Goal: Transaction & Acquisition: Purchase product/service

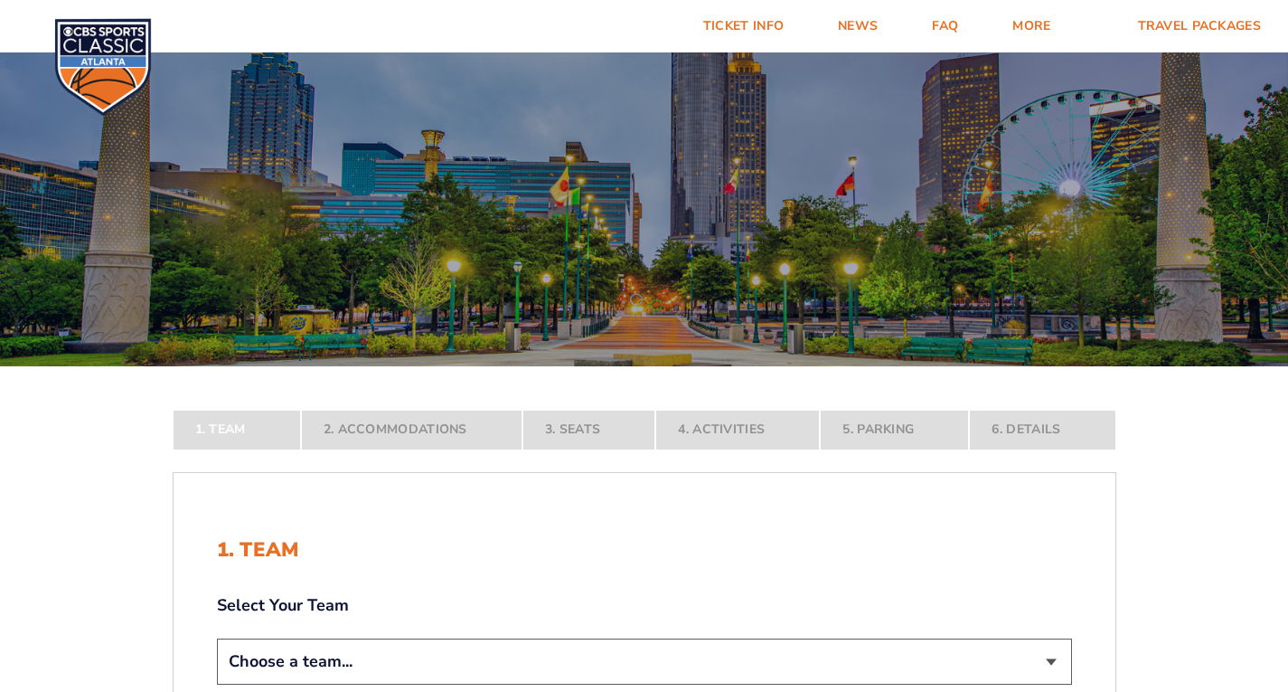
scroll to position [271, 0]
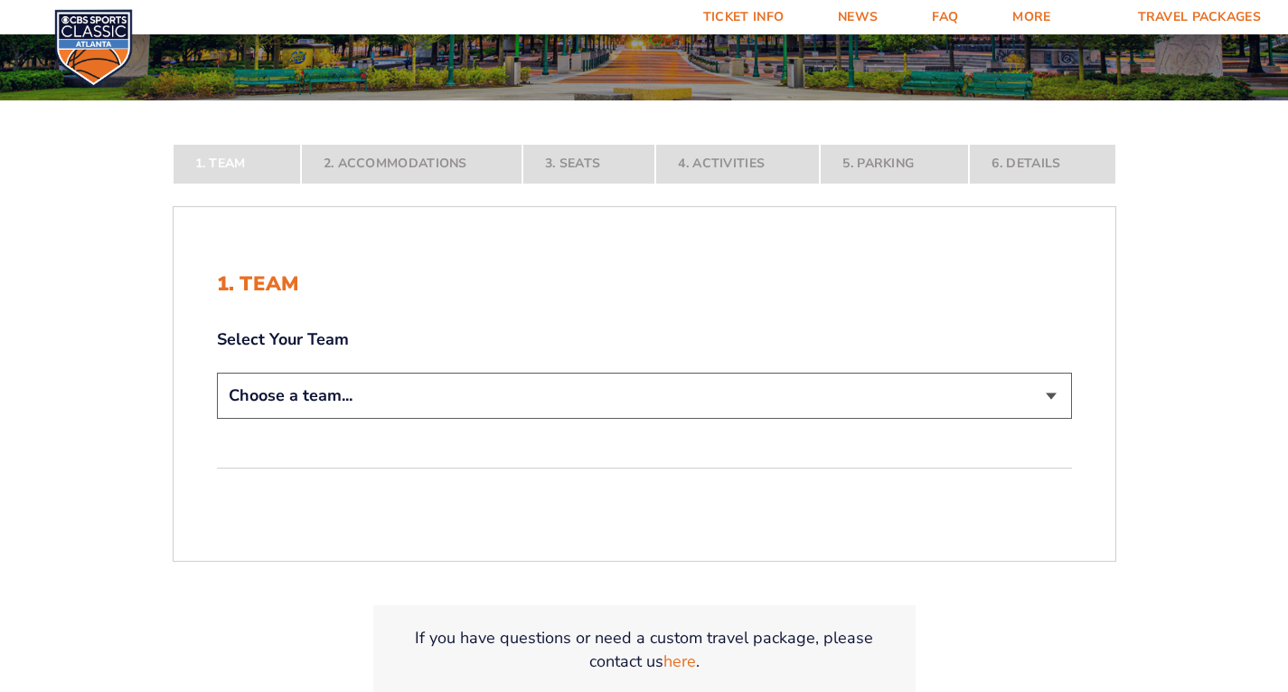
click at [373, 399] on select "Choose a team... [US_STATE] Wildcats [US_STATE] State Buckeyes [US_STATE] Tar H…" at bounding box center [644, 396] width 855 height 46
select select "12956"
click at [217, 419] on select "Choose a team... [US_STATE] Wildcats [US_STATE] State Buckeyes [US_STATE] Tar H…" at bounding box center [644, 396] width 855 height 46
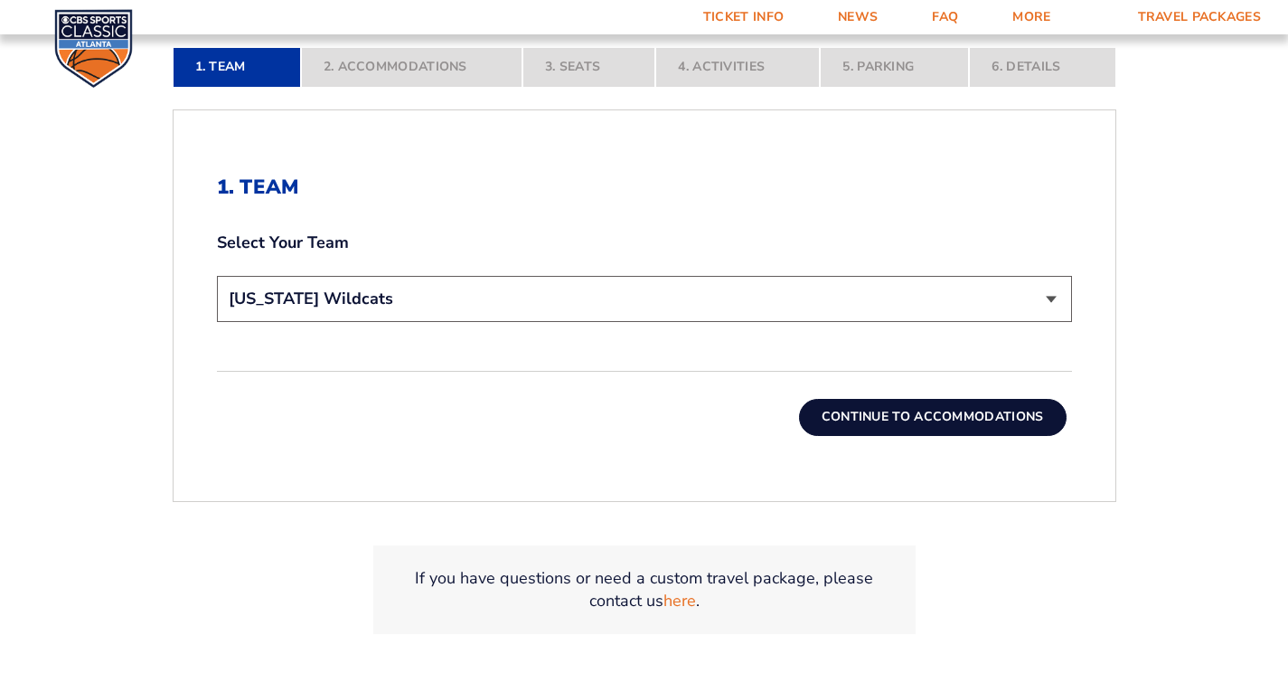
scroll to position [543, 0]
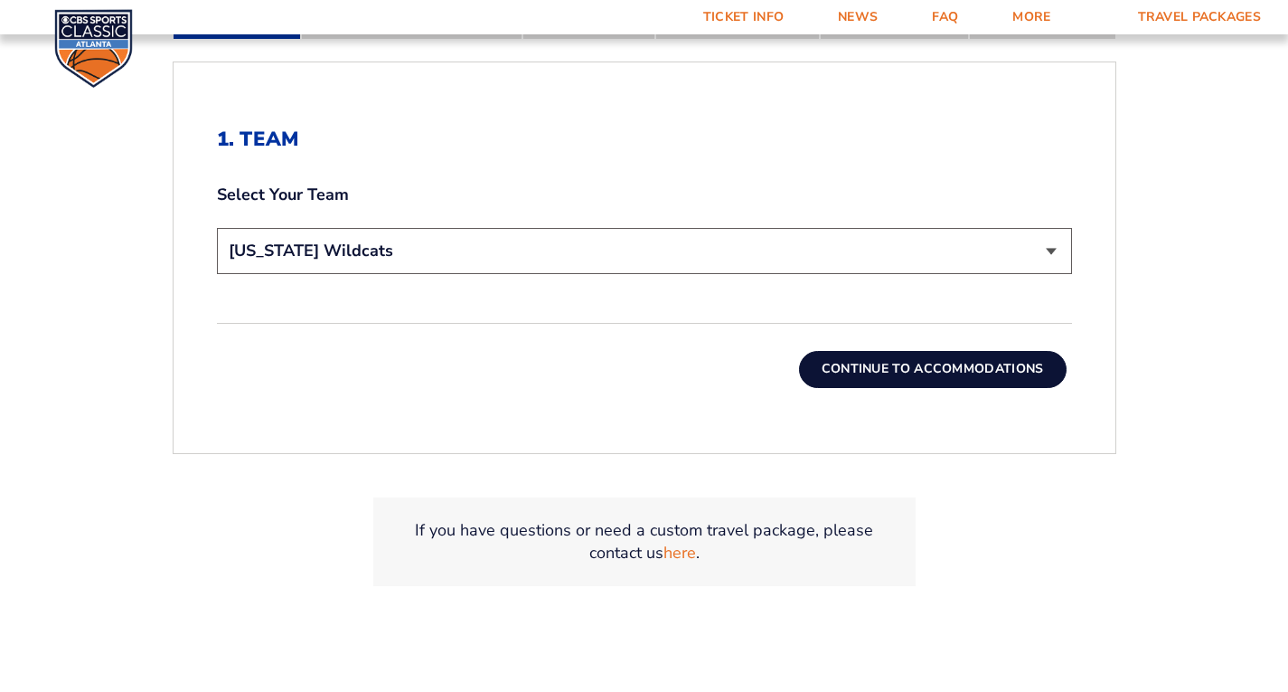
click at [941, 377] on button "Continue To Accommodations" at bounding box center [933, 369] width 268 height 36
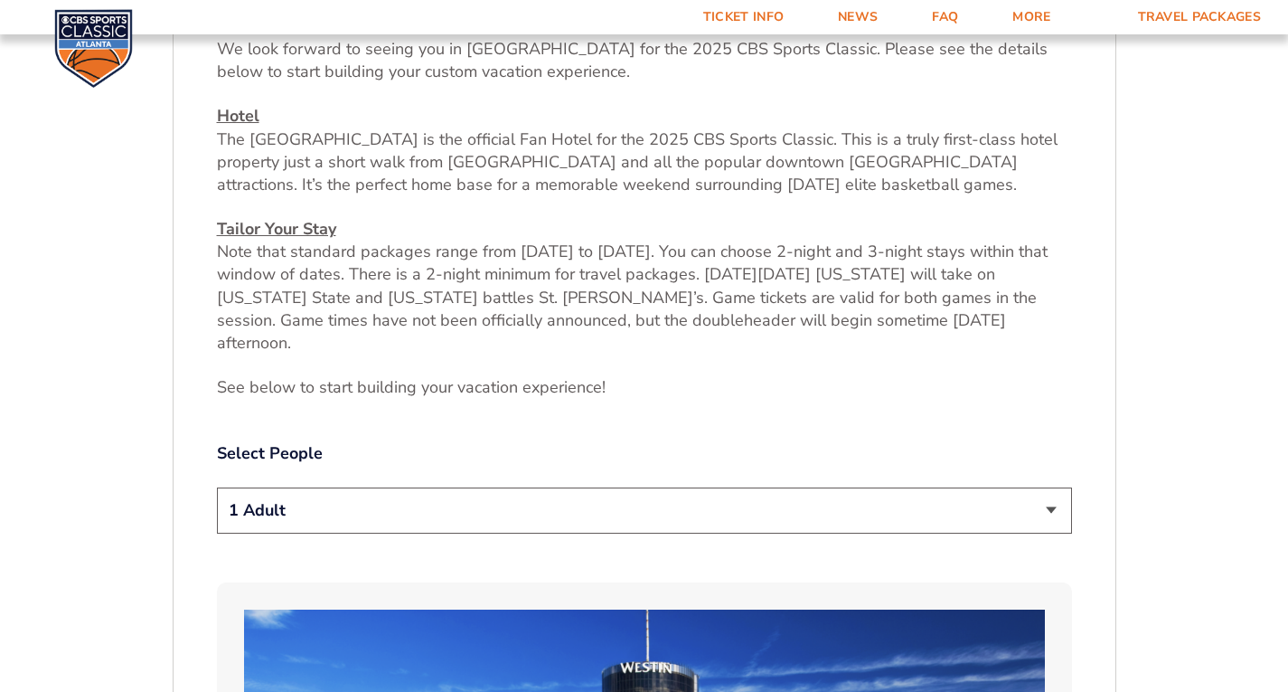
scroll to position [1050, 0]
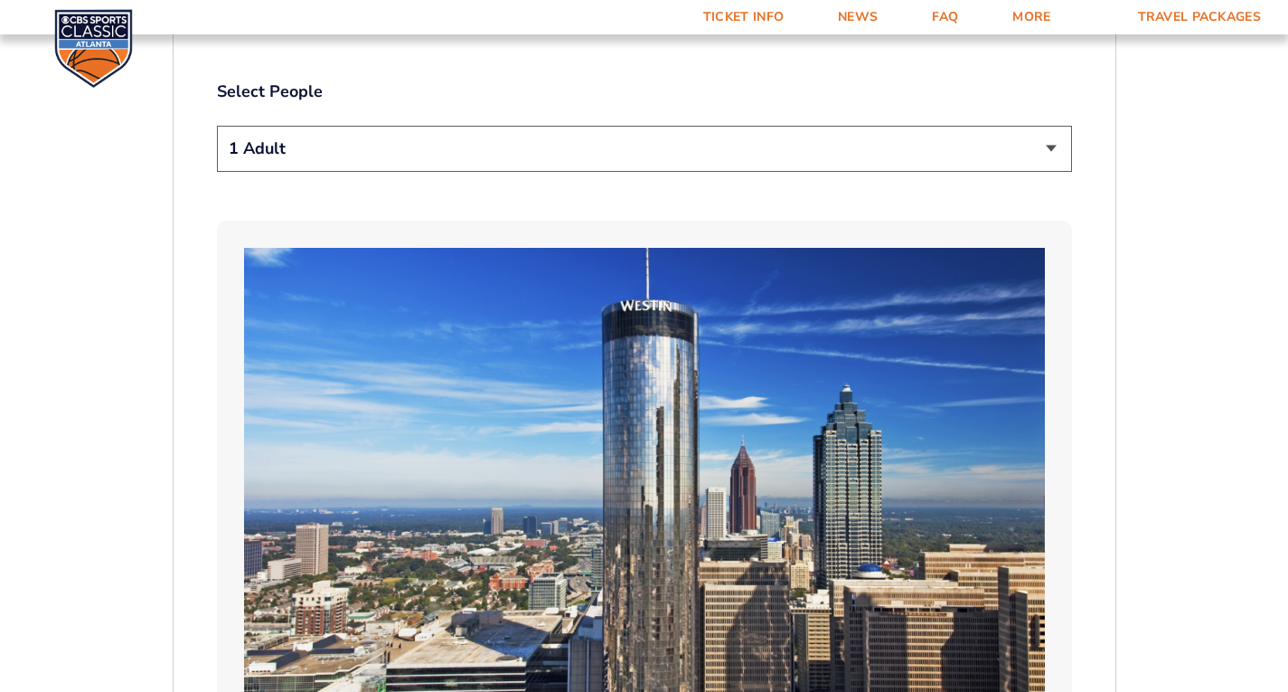
click at [1050, 126] on select "1 Adult 2 Adults 3 Adults 4 Adults 2 Adults + 1 Child 2 Adults + 2 Children 2 A…" at bounding box center [644, 149] width 855 height 46
select select "2 Adults"
click at [217, 126] on select "1 Adult 2 Adults 3 Adults 4 Adults 2 Adults + 1 Child 2 Adults + 2 Children 2 A…" at bounding box center [644, 149] width 855 height 46
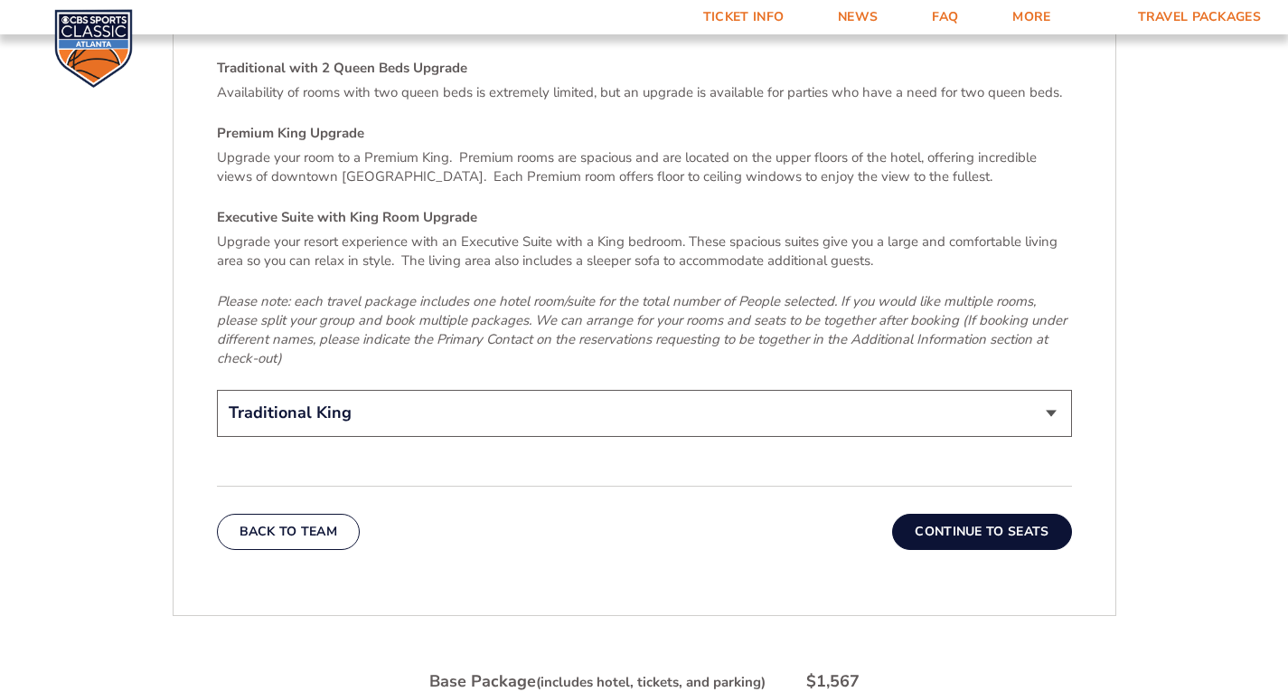
scroll to position [2768, 0]
click at [948, 512] on button "Continue To Seats" at bounding box center [981, 530] width 179 height 36
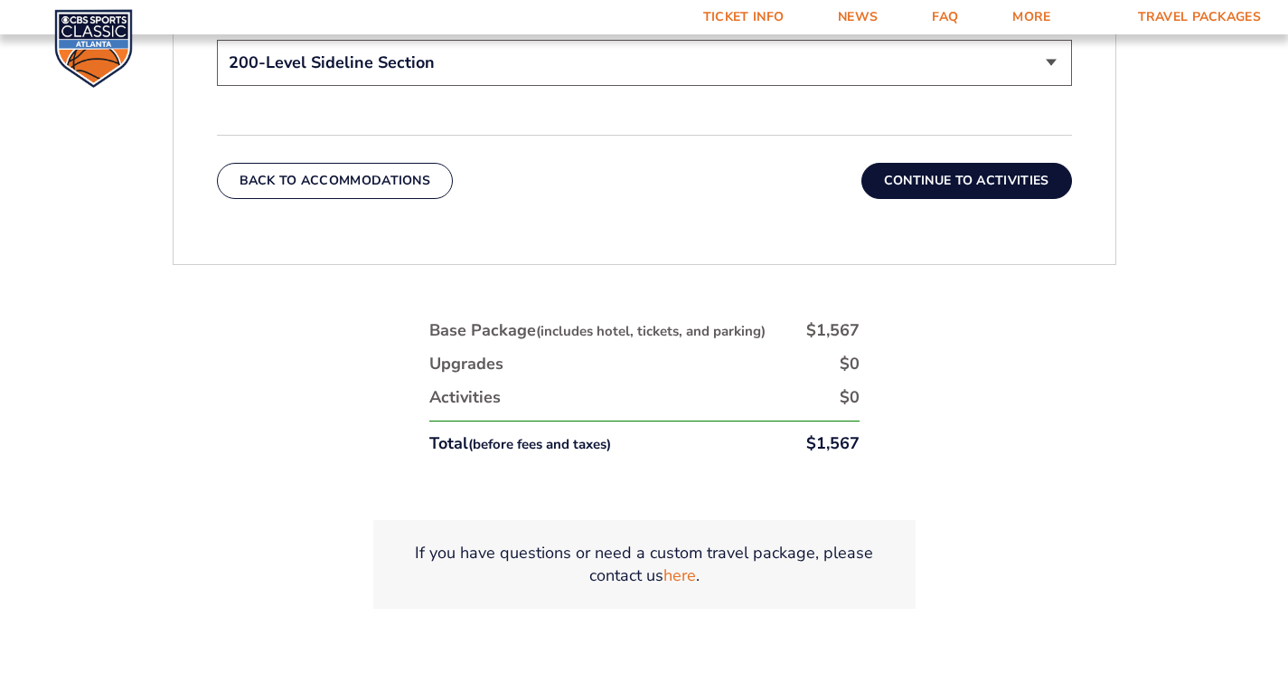
scroll to position [1140, 0]
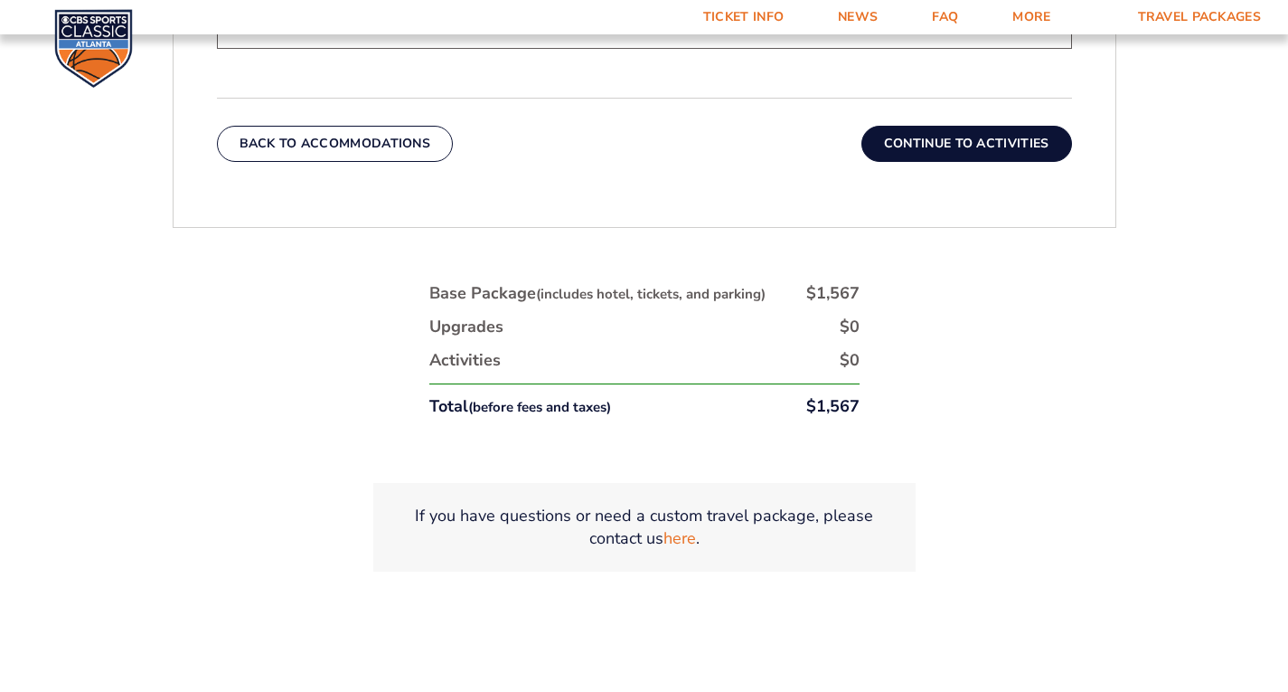
click at [937, 141] on button "Continue To Activities" at bounding box center [967, 144] width 211 height 36
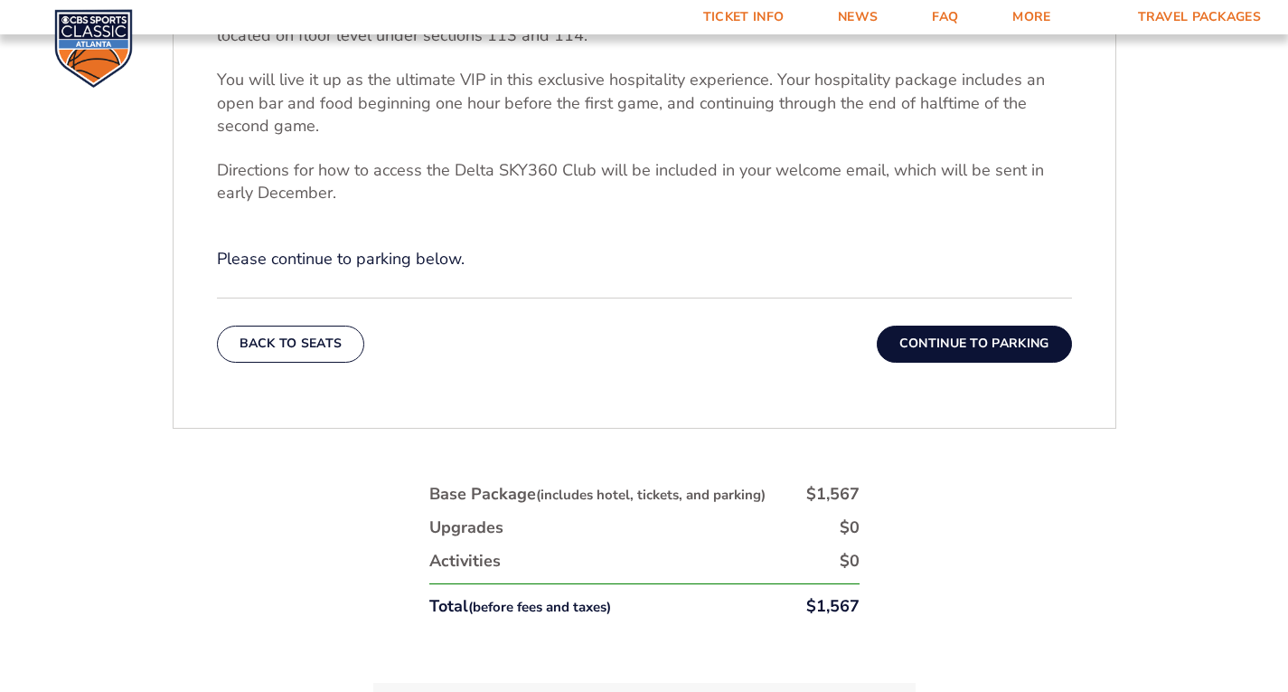
scroll to position [778, 0]
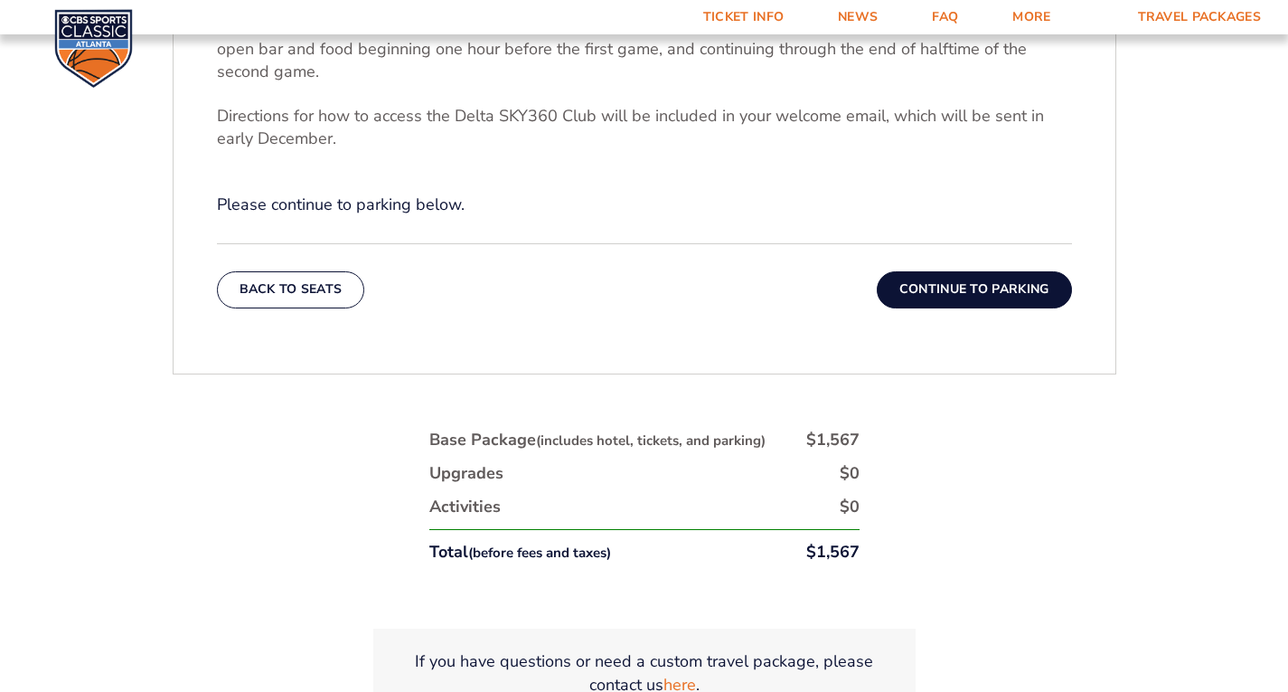
click at [979, 289] on button "Continue To Parking" at bounding box center [974, 289] width 195 height 36
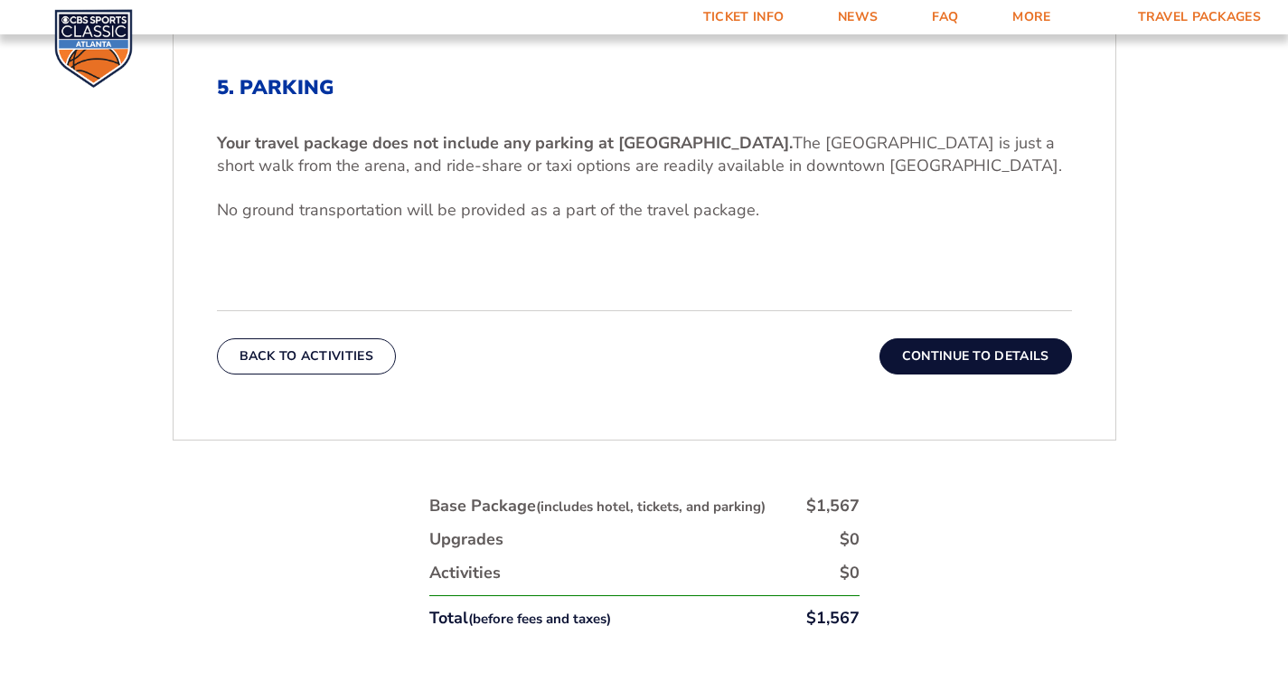
scroll to position [598, 0]
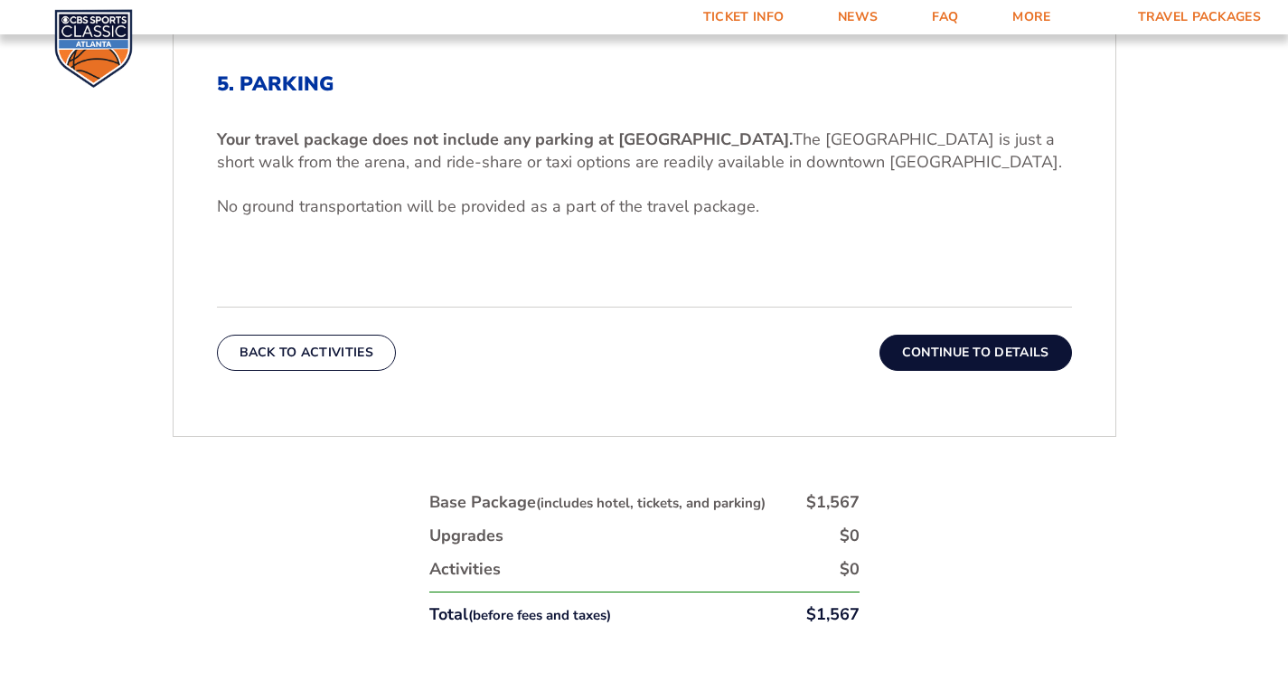
click at [987, 343] on button "Continue To Details" at bounding box center [976, 353] width 193 height 36
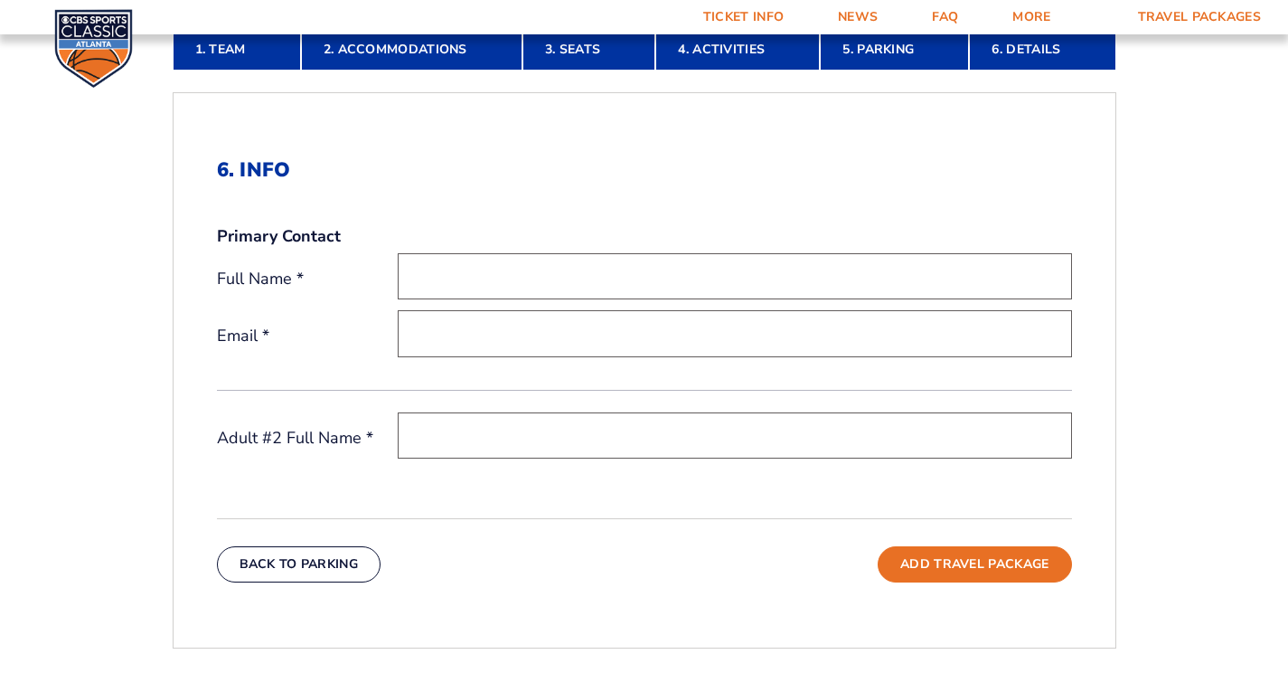
scroll to position [507, 0]
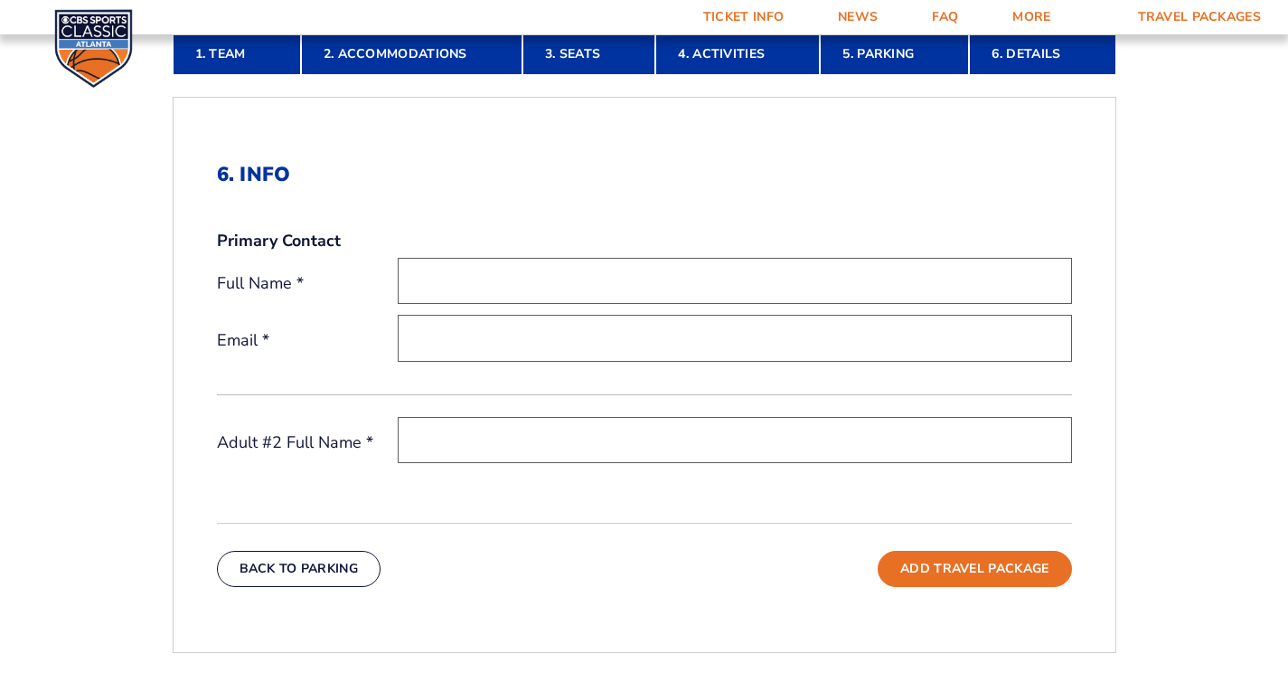
click at [504, 285] on input "text" at bounding box center [735, 281] width 675 height 46
type input "r"
click at [452, 343] on input "email" at bounding box center [735, 338] width 675 height 46
type input "r"
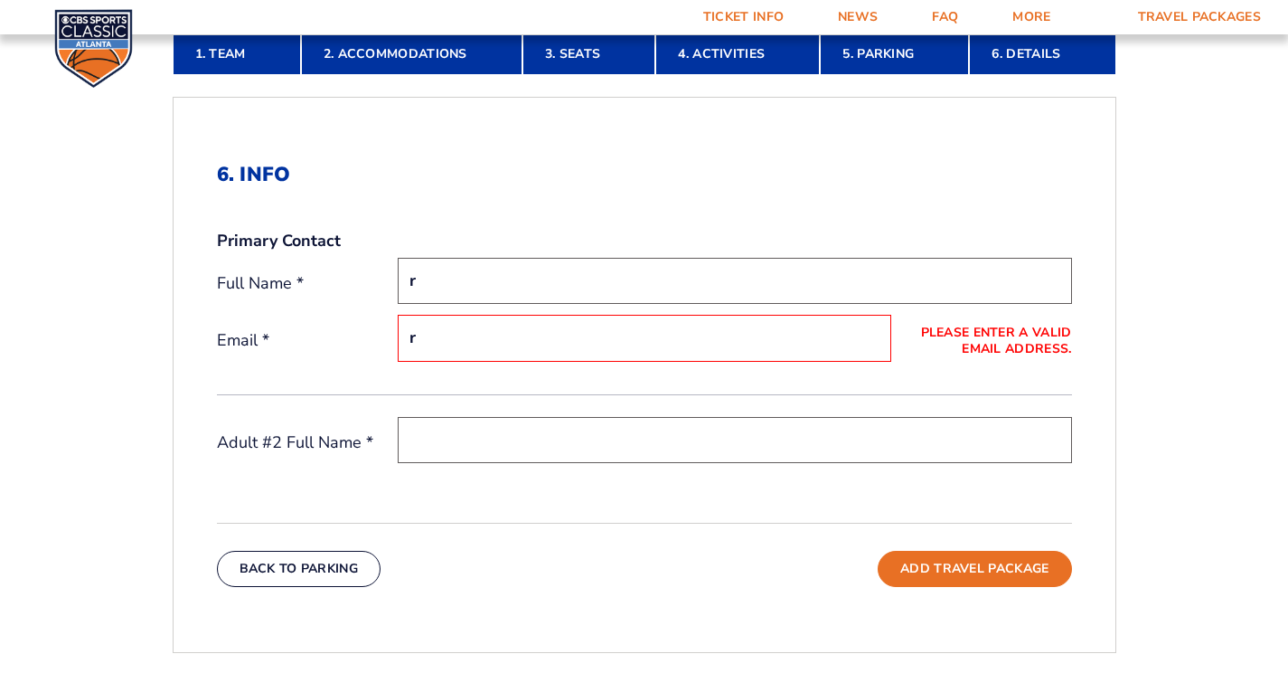
click at [458, 434] on input "text" at bounding box center [735, 440] width 675 height 46
type input "r"
click at [482, 329] on input "r" at bounding box center [645, 338] width 494 height 46
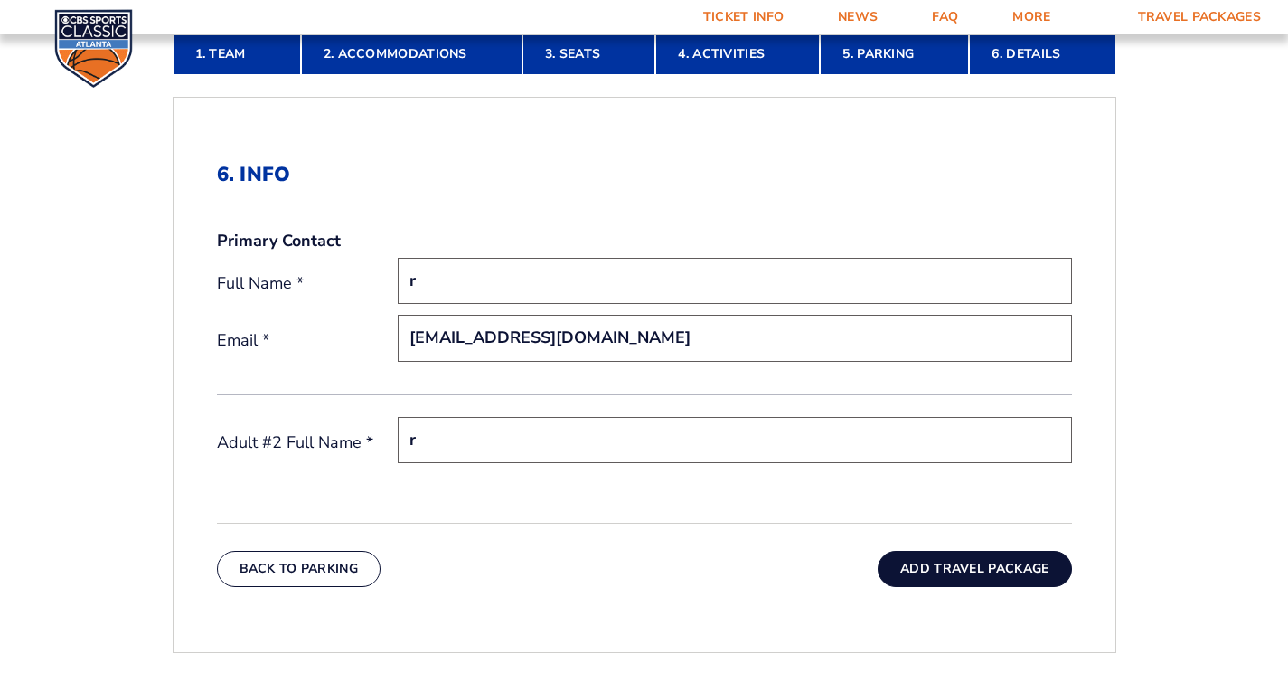
type input "ranger42167@gmail.com"
click at [957, 566] on button "Add Travel Package" at bounding box center [974, 569] width 193 height 36
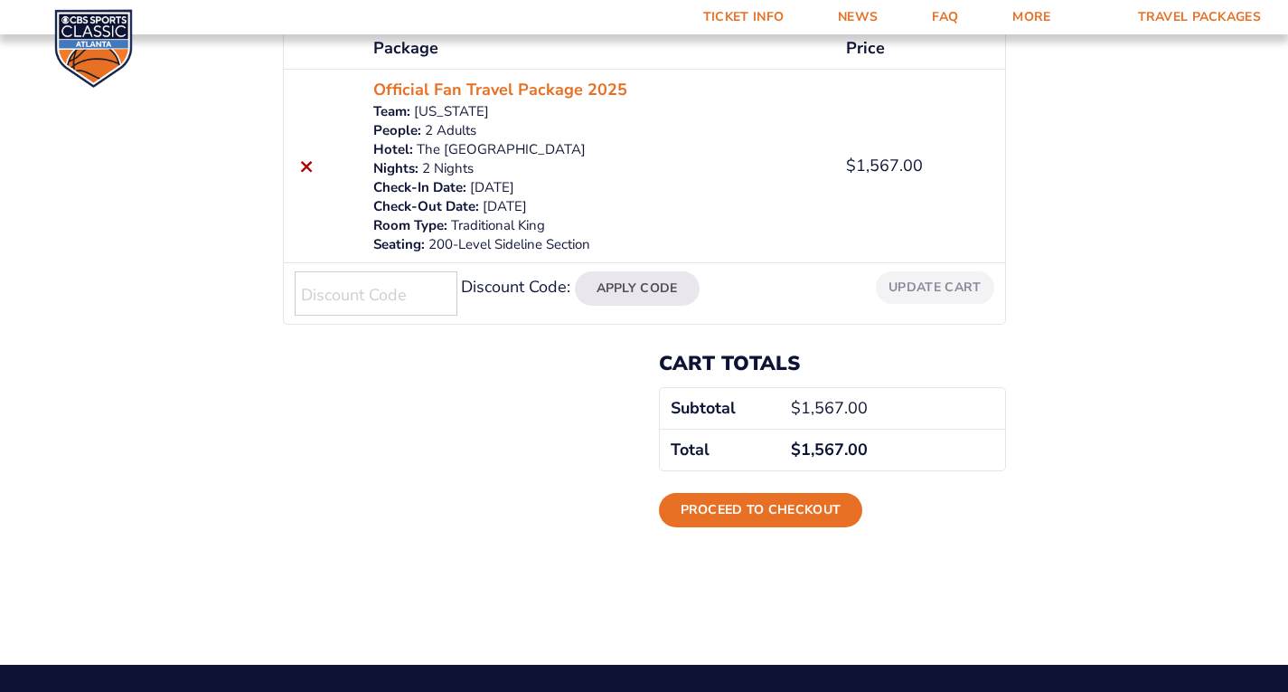
scroll to position [362, 0]
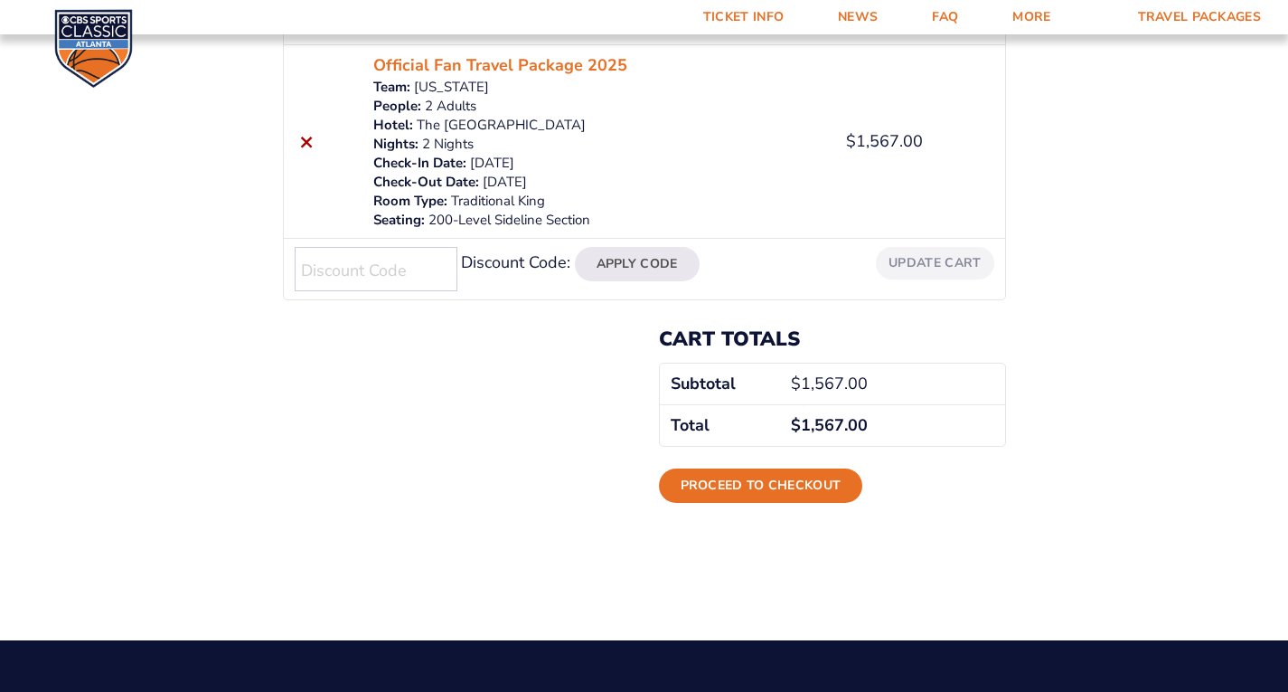
click at [90, 20] on img at bounding box center [93, 48] width 79 height 79
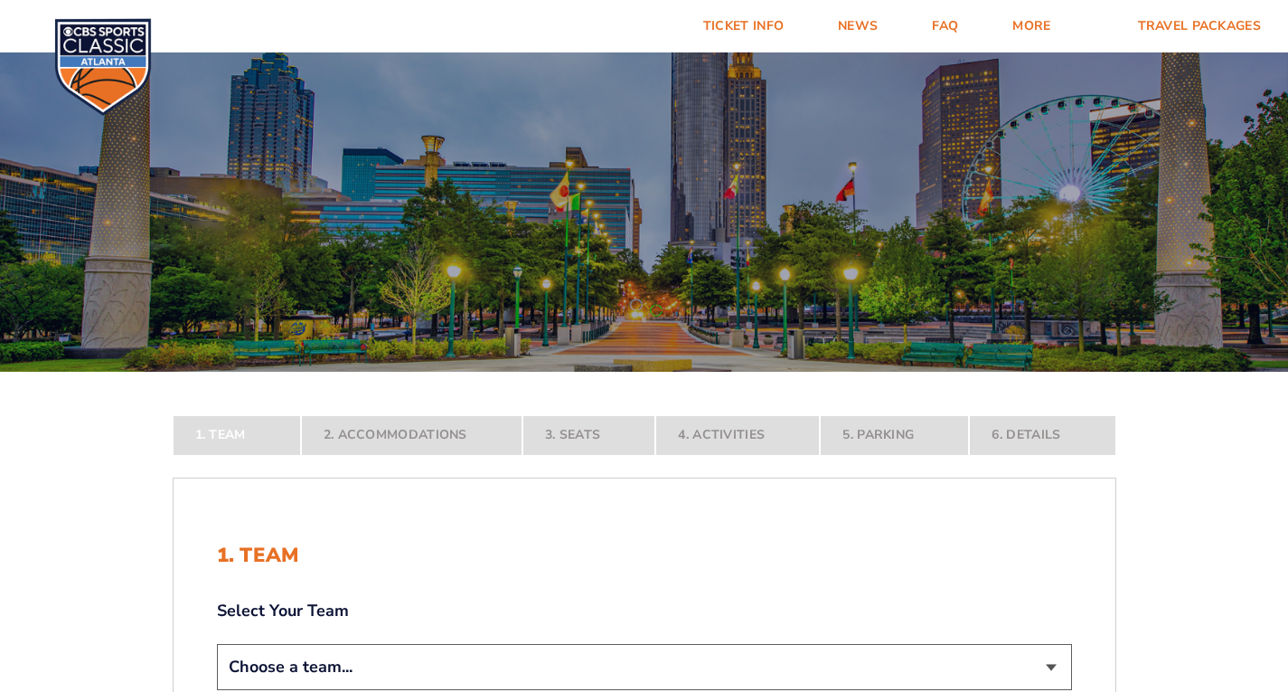
scroll to position [271, 0]
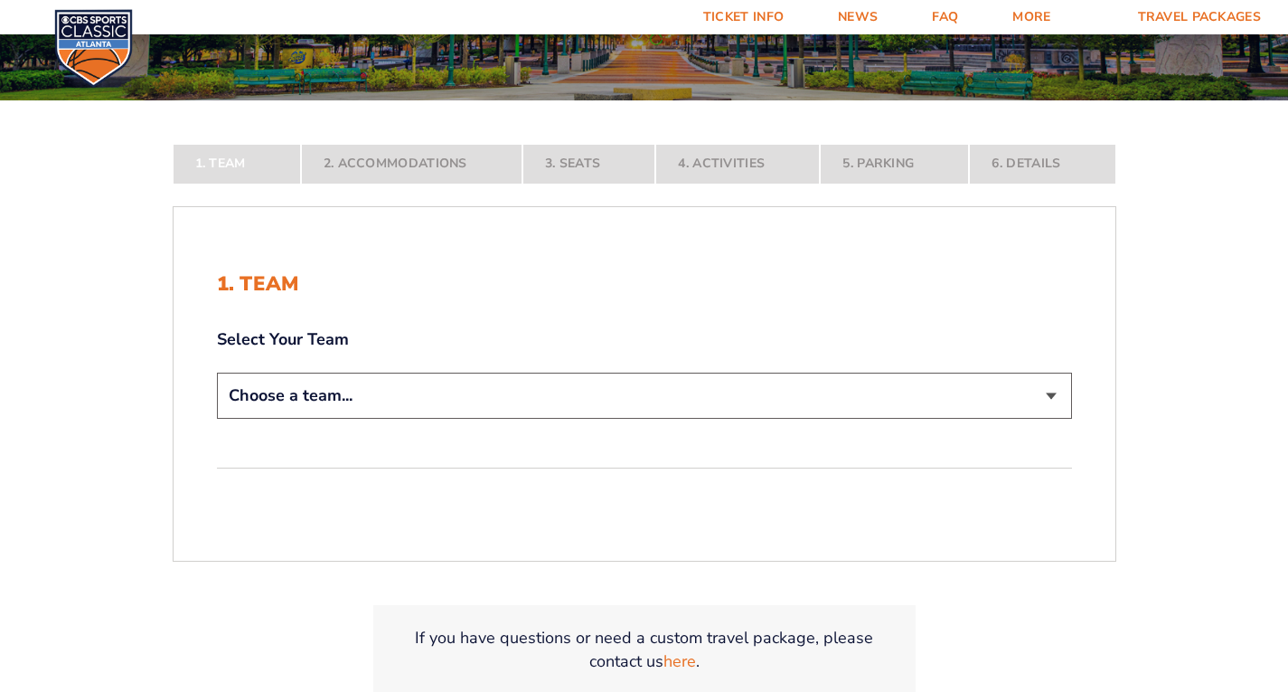
click at [544, 397] on select "Choose a team... [US_STATE] Wildcats [US_STATE] State Buckeyes [US_STATE] Tar H…" at bounding box center [644, 396] width 855 height 46
select select "12956"
click at [217, 419] on select "Choose a team... [US_STATE] Wildcats [US_STATE] State Buckeyes [US_STATE] Tar H…" at bounding box center [644, 396] width 855 height 46
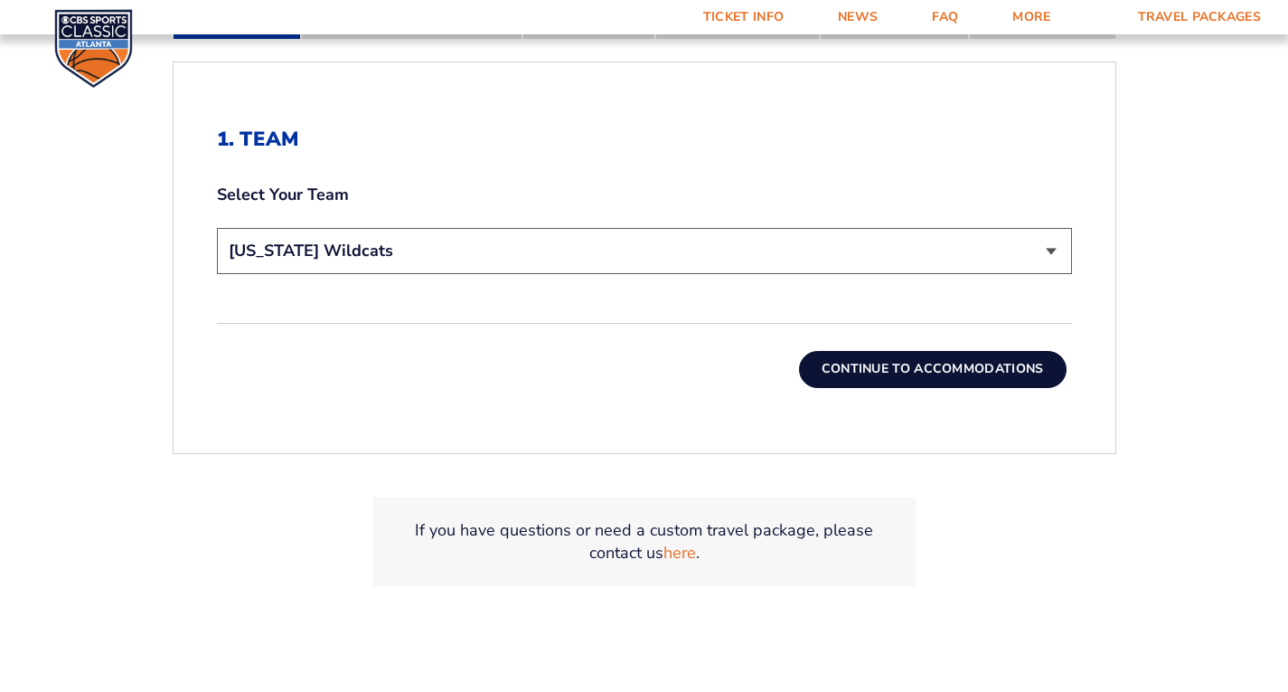
click at [872, 383] on button "Continue To Accommodations" at bounding box center [933, 369] width 268 height 36
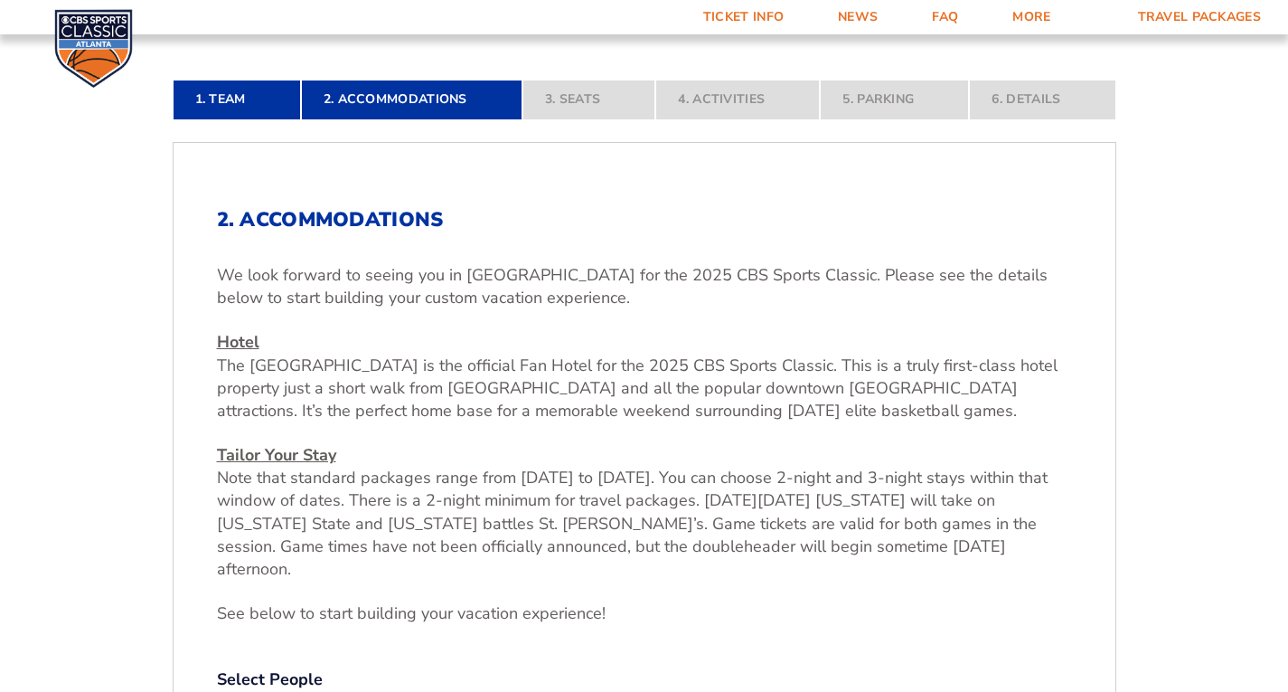
scroll to position [688, 0]
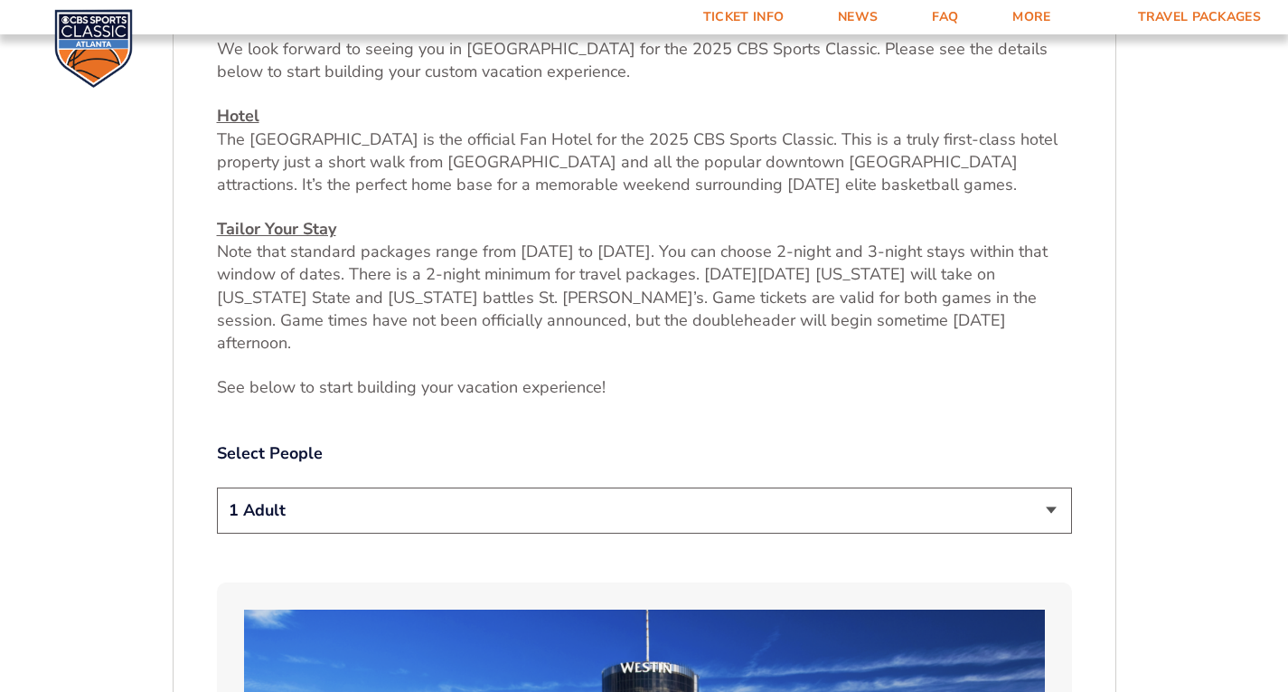
click at [1052, 489] on select "1 Adult 2 Adults 3 Adults 4 Adults 2 Adults + 1 Child 2 Adults + 2 Children 2 A…" at bounding box center [644, 510] width 855 height 46
select select "4 Adults"
click at [217, 487] on select "1 Adult 2 Adults 3 Adults 4 Adults 2 Adults + 1 Child 2 Adults + 2 Children 2 A…" at bounding box center [644, 510] width 855 height 46
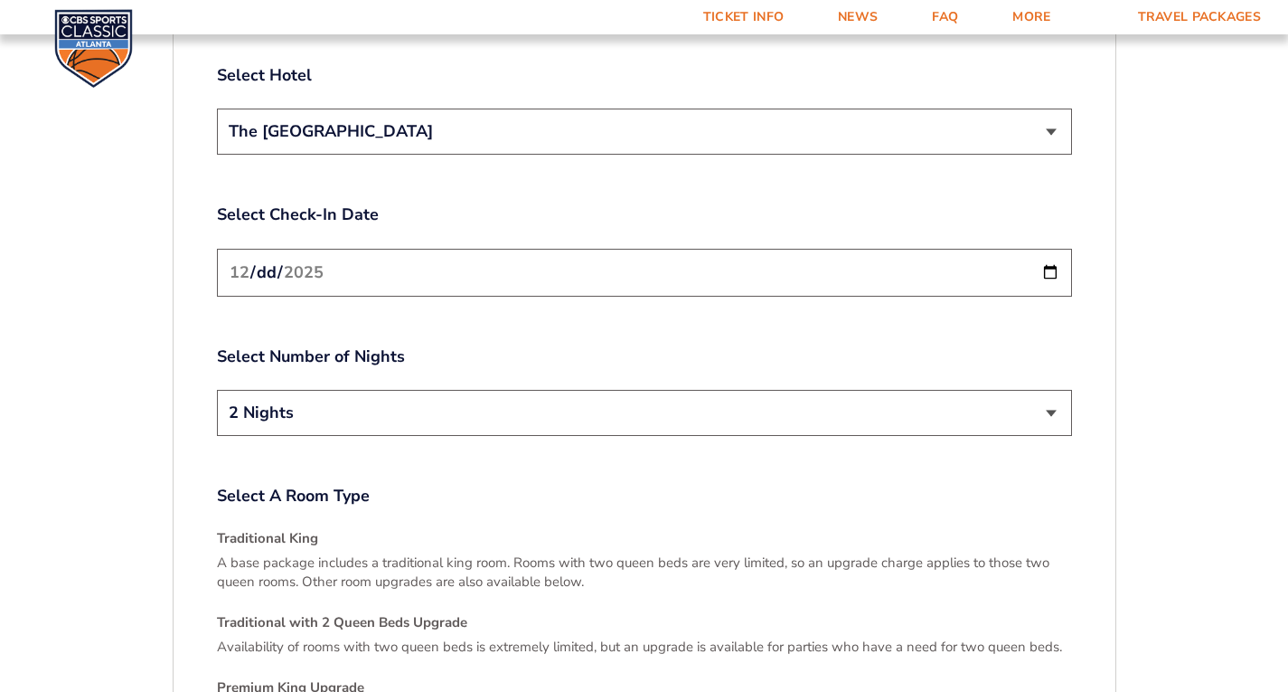
scroll to position [2225, 0]
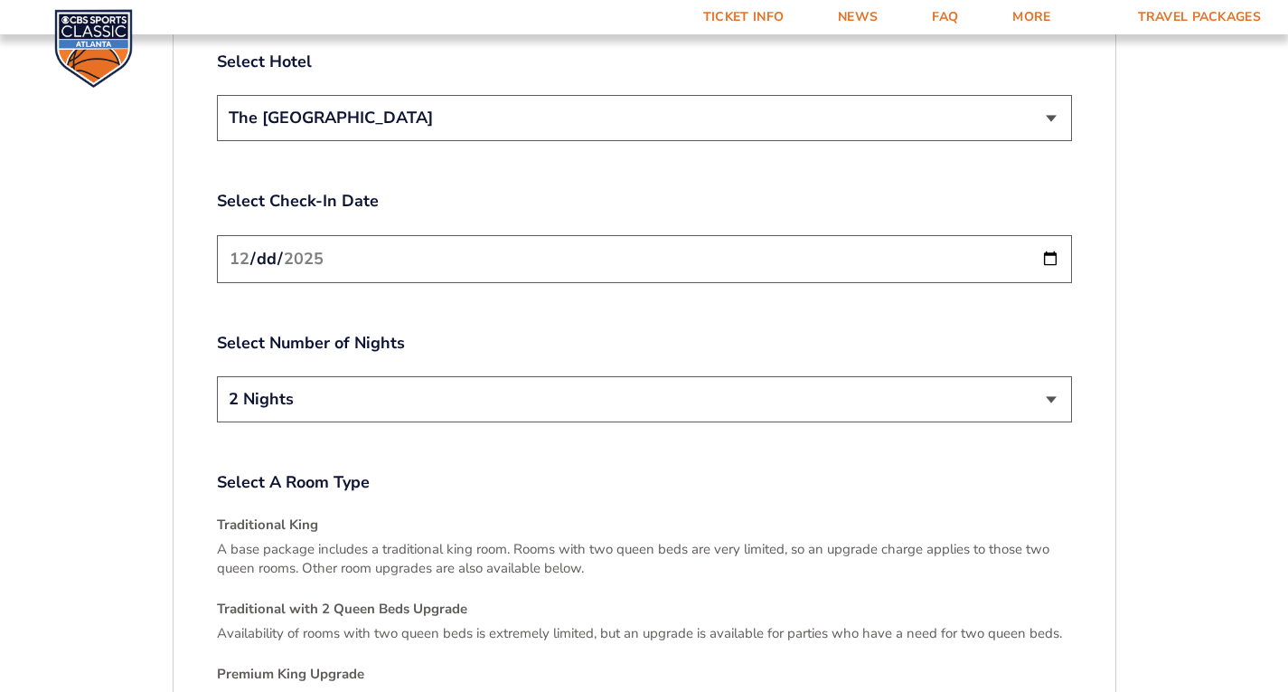
click at [1053, 376] on select "2 Nights 3 Nights" at bounding box center [644, 399] width 855 height 46
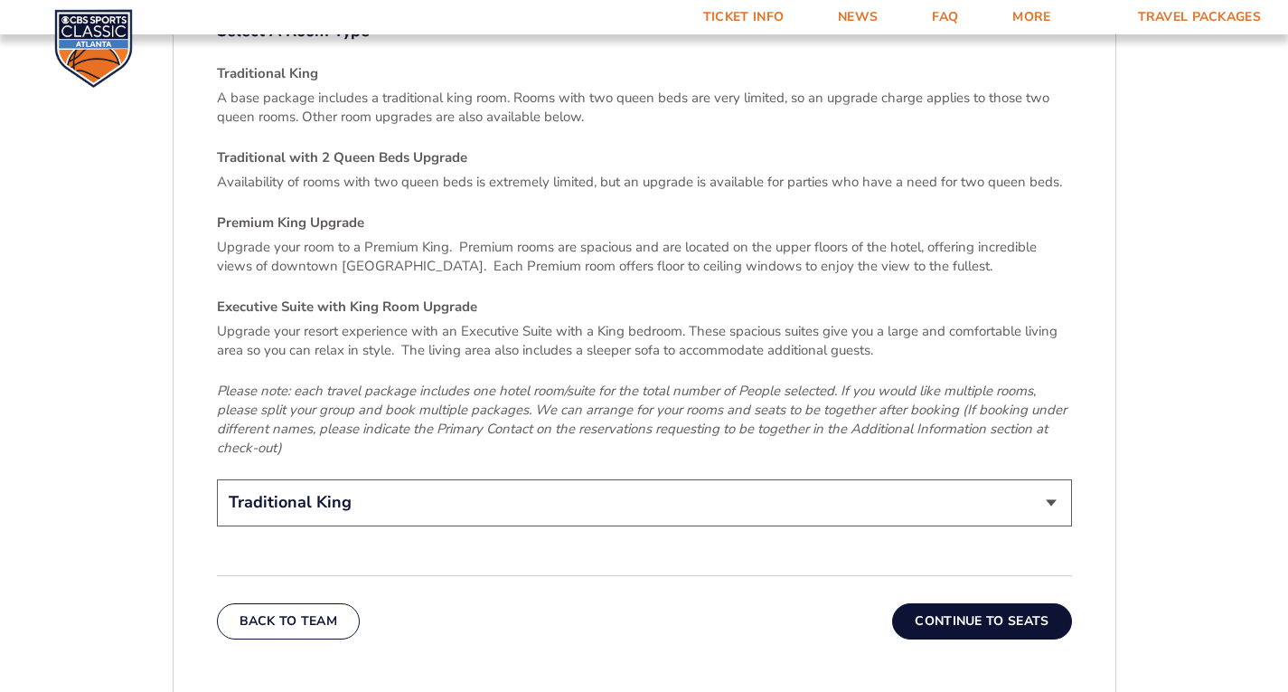
scroll to position [2677, 0]
click at [1052, 478] on select "Traditional King Traditional with 2 Queen Beds Upgrade (+$95 per night) Premium…" at bounding box center [644, 501] width 855 height 46
click at [1049, 478] on select "Traditional King Traditional with 2 Queen Beds Upgrade (+$95 per night) Premium…" at bounding box center [644, 501] width 855 height 46
select select "Traditional with 2 Queen Beds Upgrade"
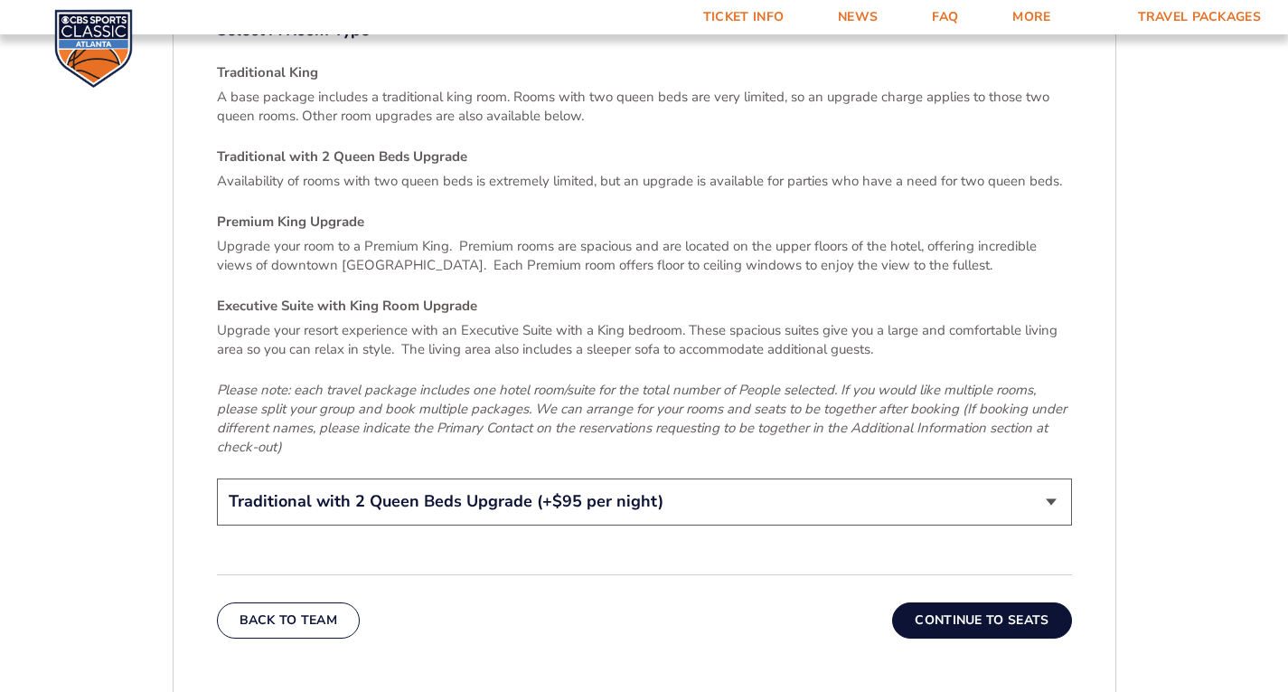
click at [217, 478] on select "Traditional King Traditional with 2 Queen Beds Upgrade (+$95 per night) Premium…" at bounding box center [644, 501] width 855 height 46
click at [963, 602] on button "Continue To Seats" at bounding box center [981, 620] width 179 height 36
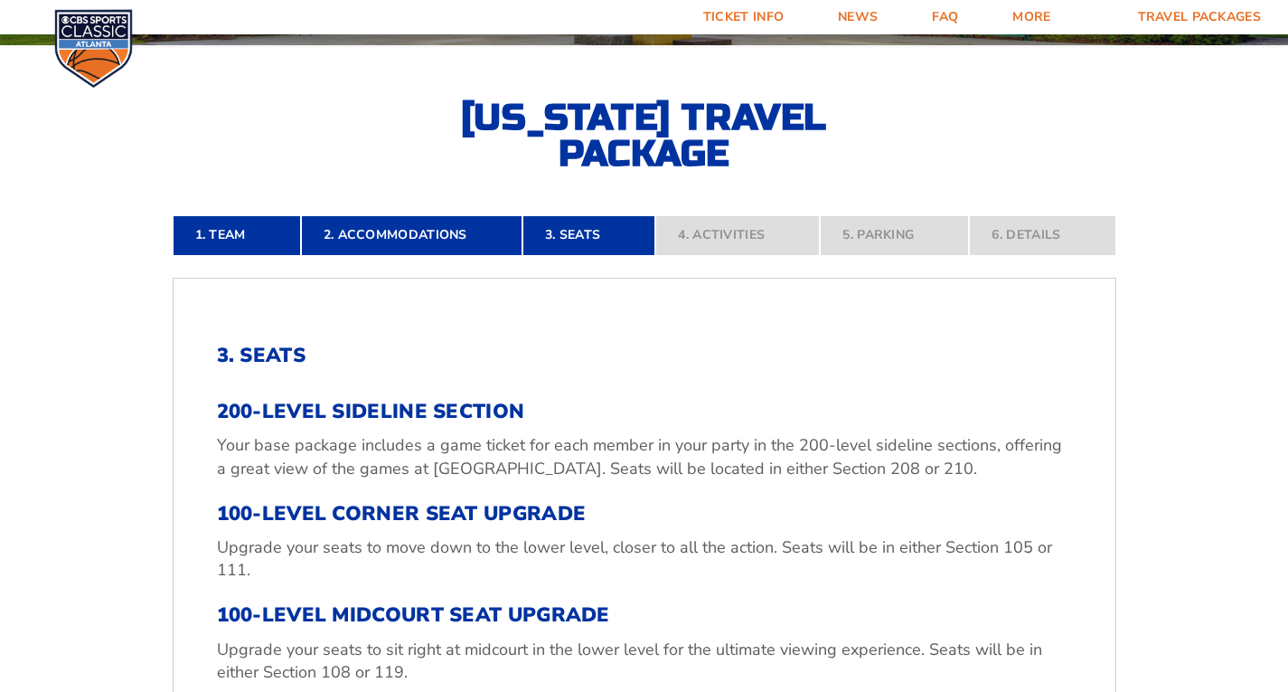
scroll to position [688, 0]
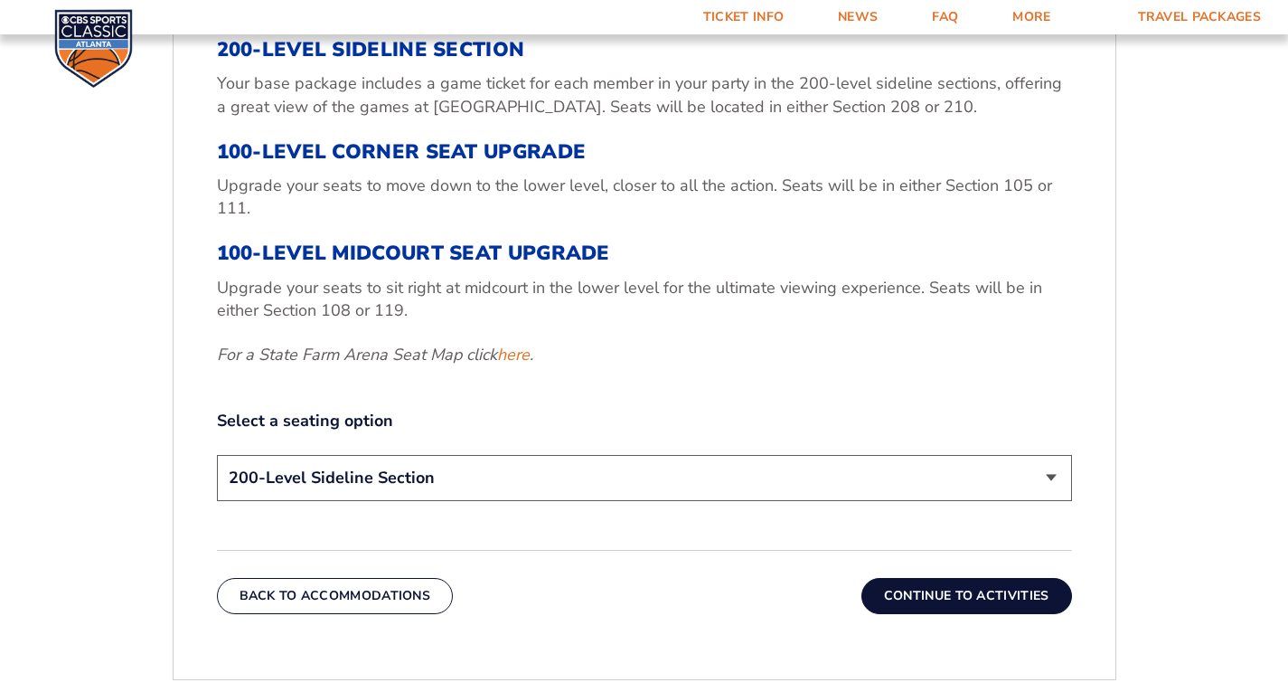
click at [963, 594] on button "Continue To Activities" at bounding box center [967, 596] width 211 height 36
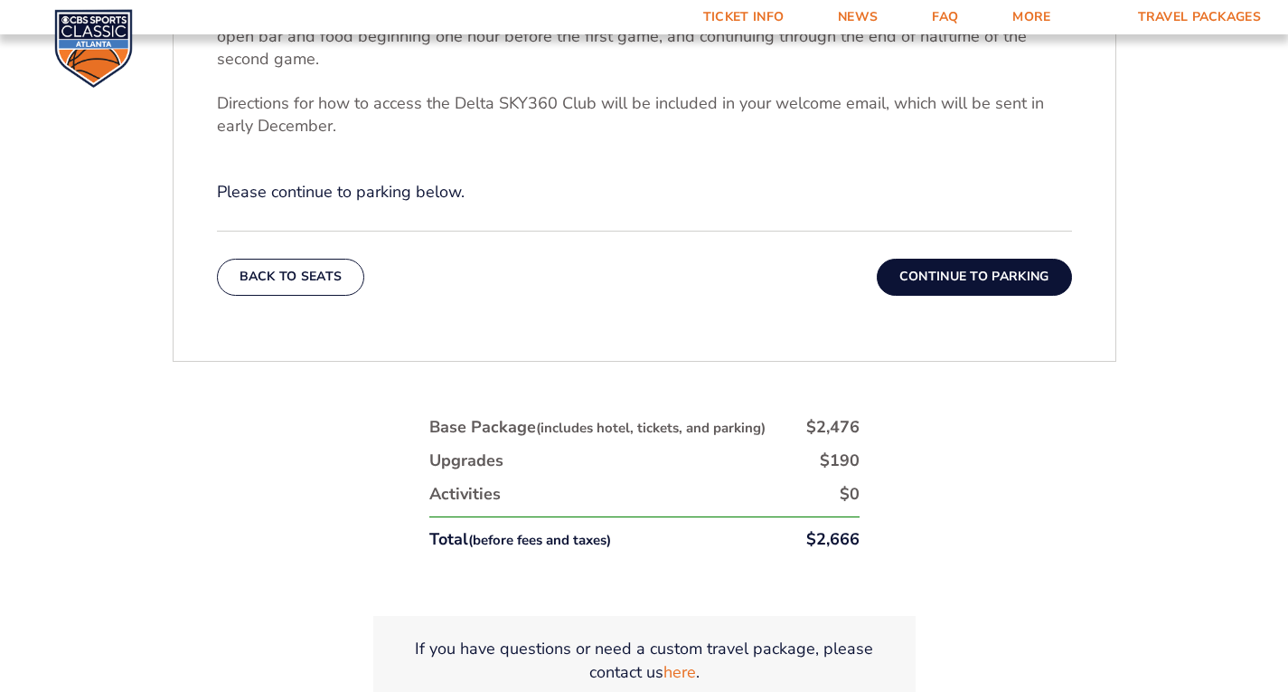
scroll to position [869, 0]
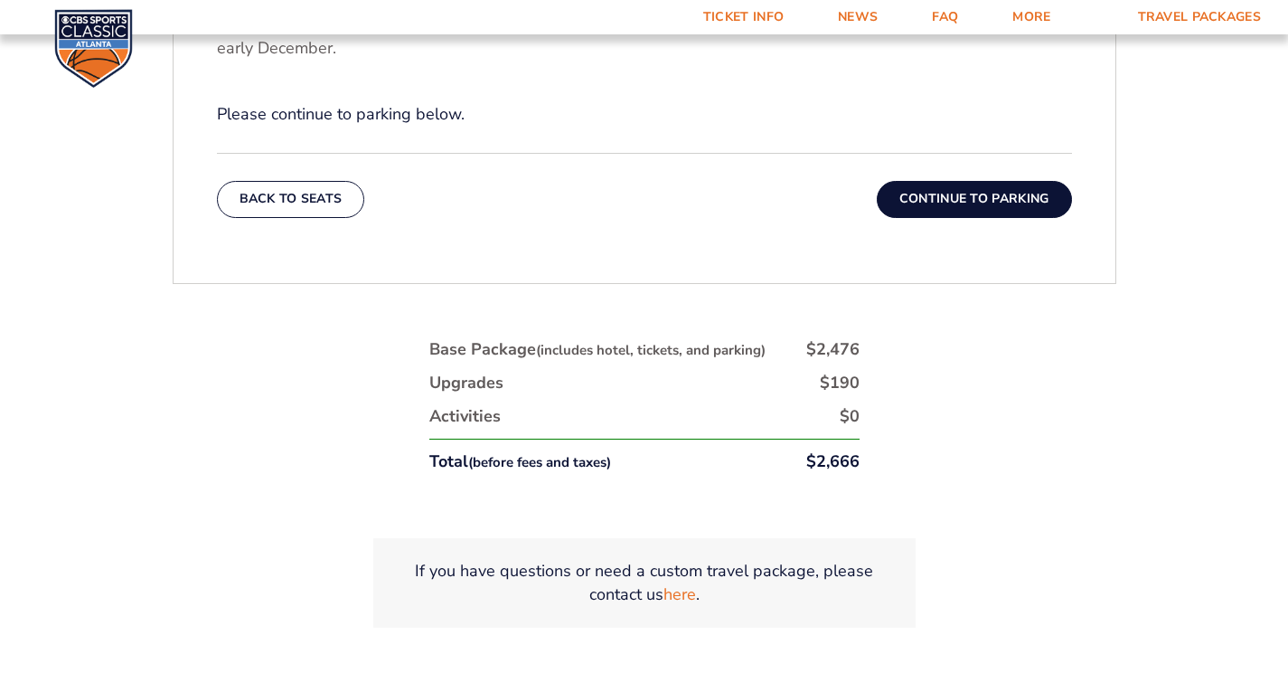
click at [963, 193] on button "Continue To Parking" at bounding box center [974, 199] width 195 height 36
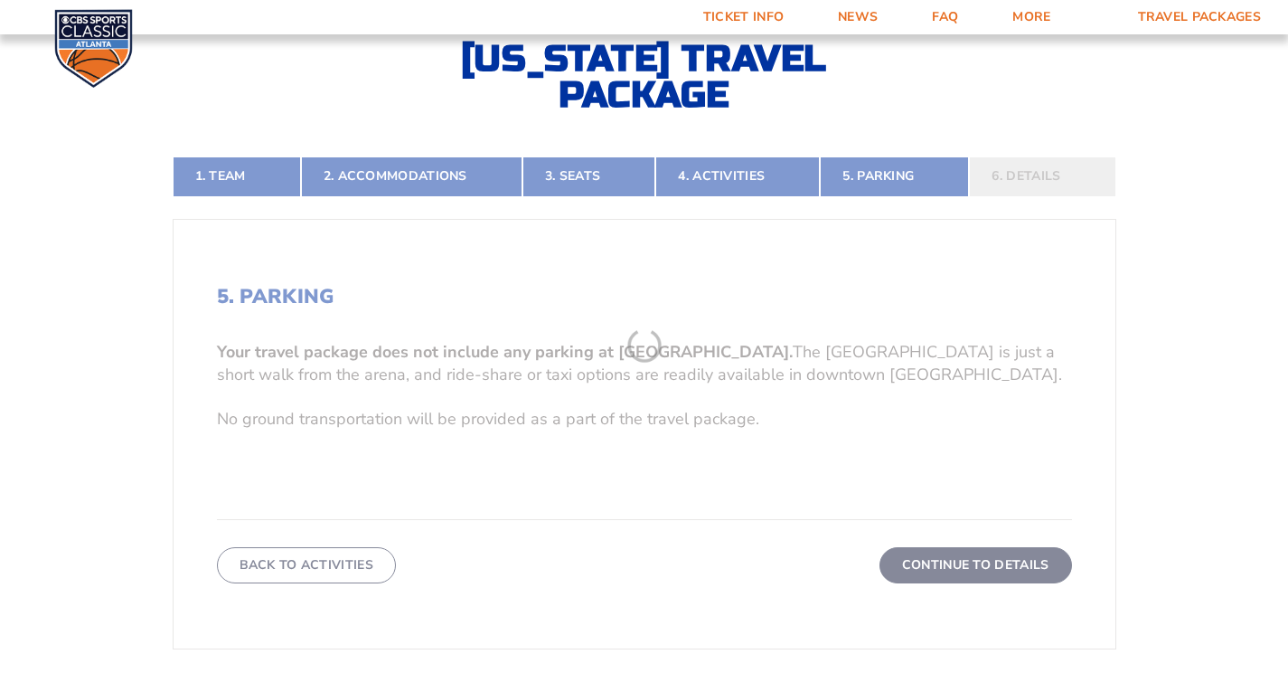
scroll to position [417, 0]
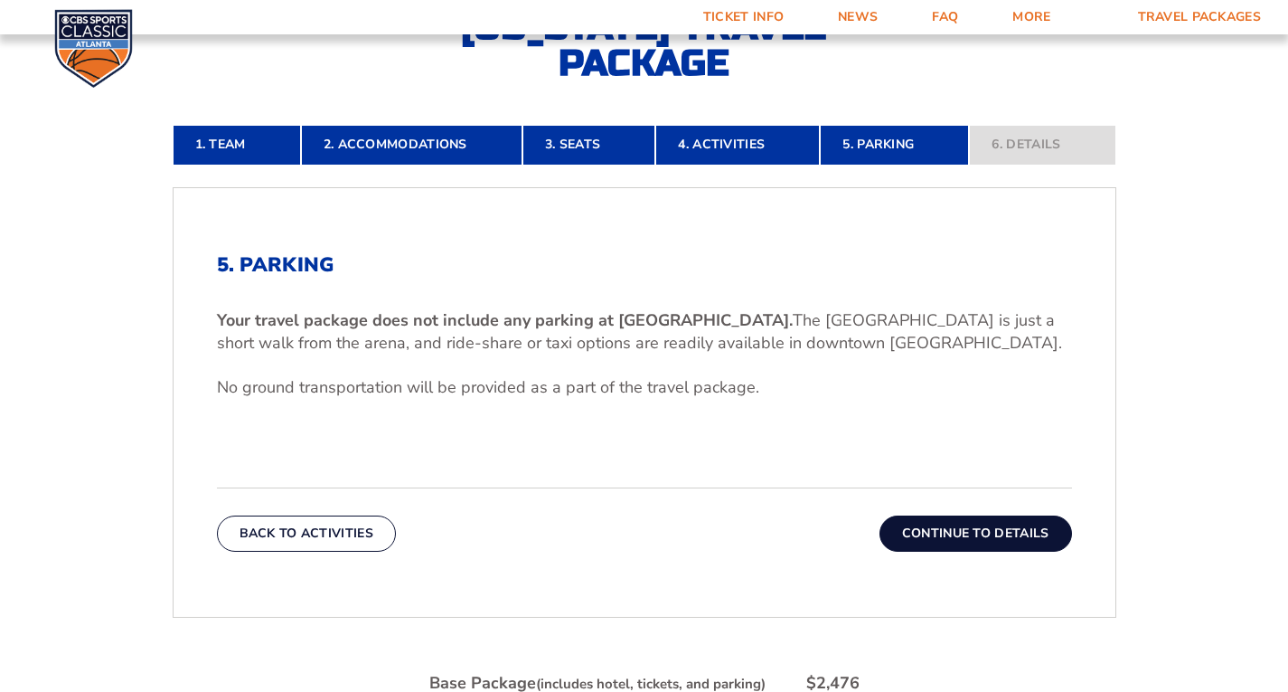
click at [964, 527] on button "Continue To Details" at bounding box center [976, 533] width 193 height 36
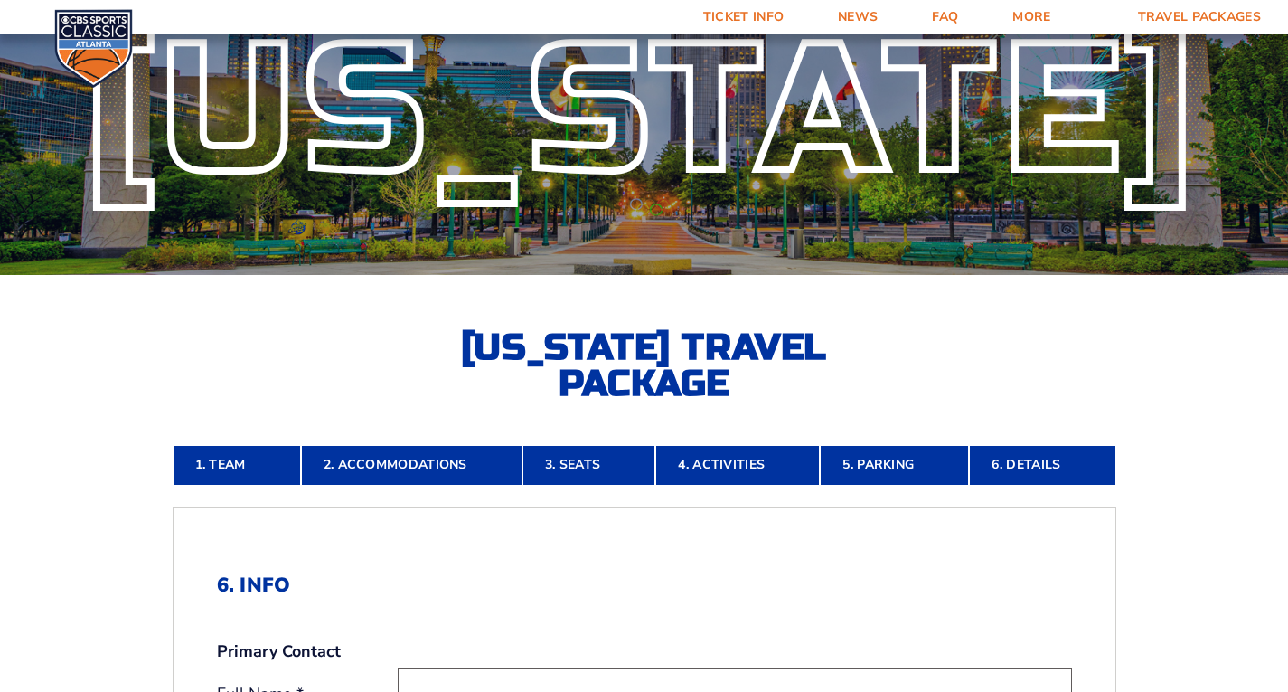
scroll to position [55, 0]
